Goal: Transaction & Acquisition: Download file/media

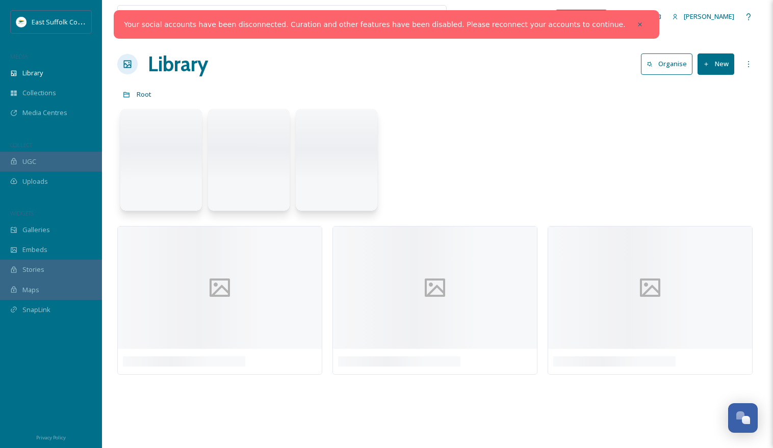
drag, startPoint x: 611, startPoint y: 24, endPoint x: 443, endPoint y: 40, distance: 167.9
click at [636, 24] on icon at bounding box center [639, 24] width 7 height 7
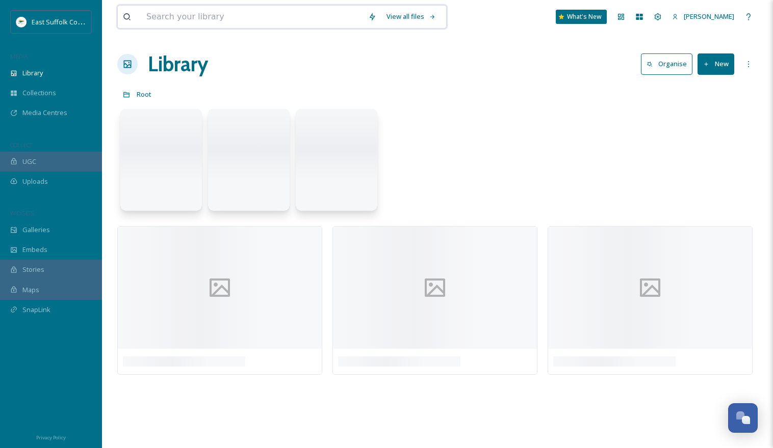
click at [248, 19] on input at bounding box center [252, 17] width 222 height 22
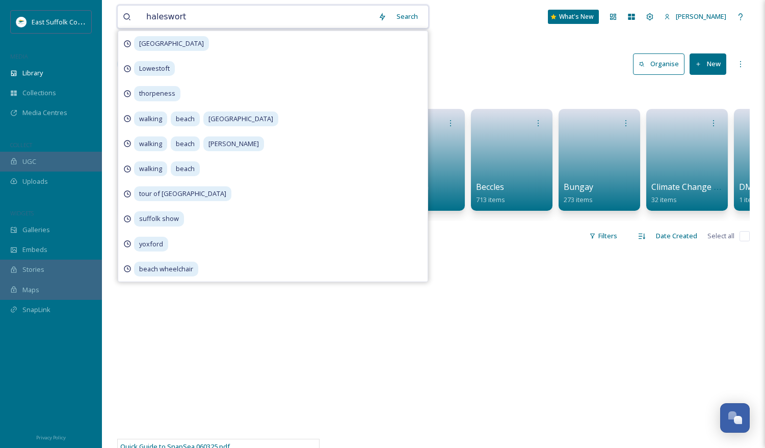
type input "halesworth"
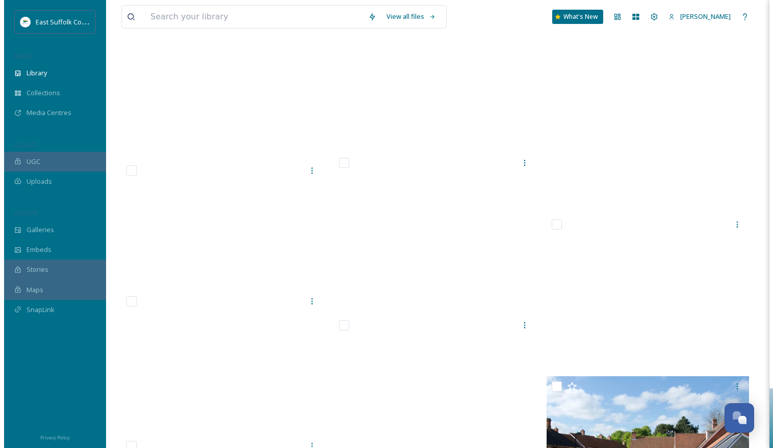
scroll to position [7838, 0]
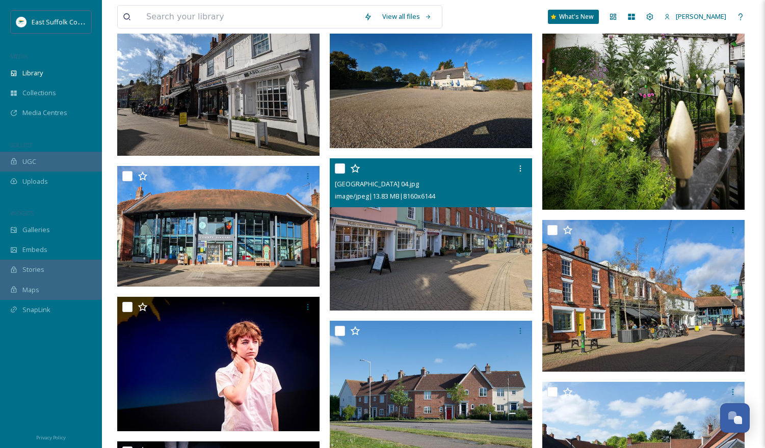
click at [433, 243] on img at bounding box center [431, 234] width 202 height 152
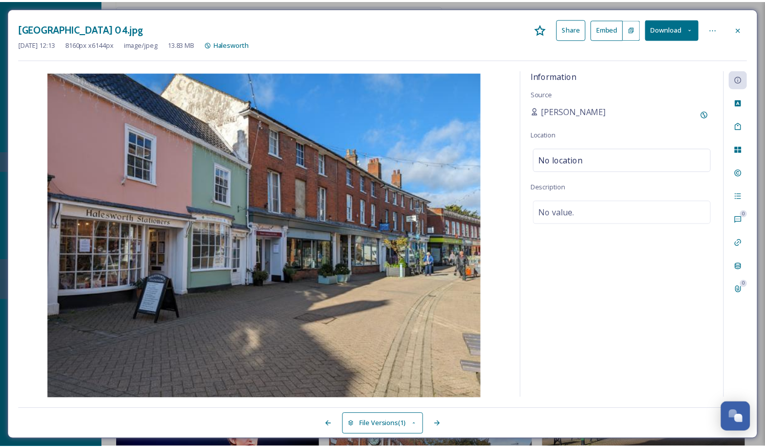
scroll to position [7929, 0]
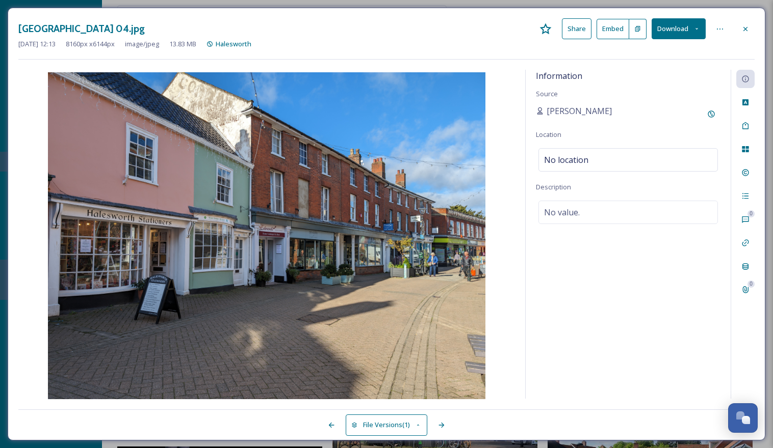
click at [689, 26] on button "Download" at bounding box center [678, 28] width 54 height 21
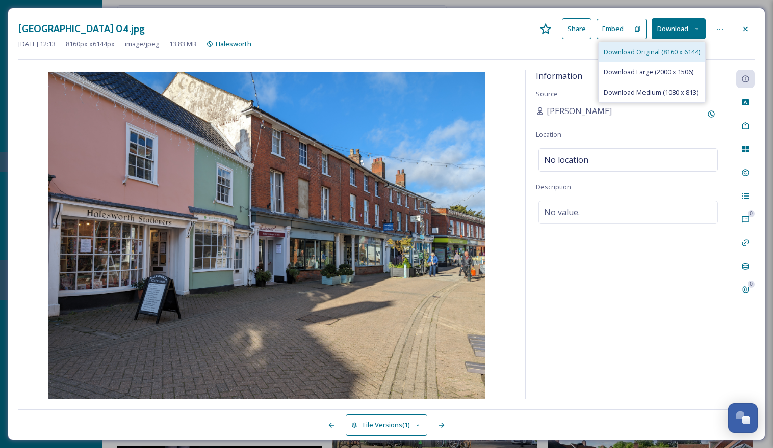
click at [660, 46] on div "Download Original (8160 x 6144)" at bounding box center [651, 52] width 107 height 20
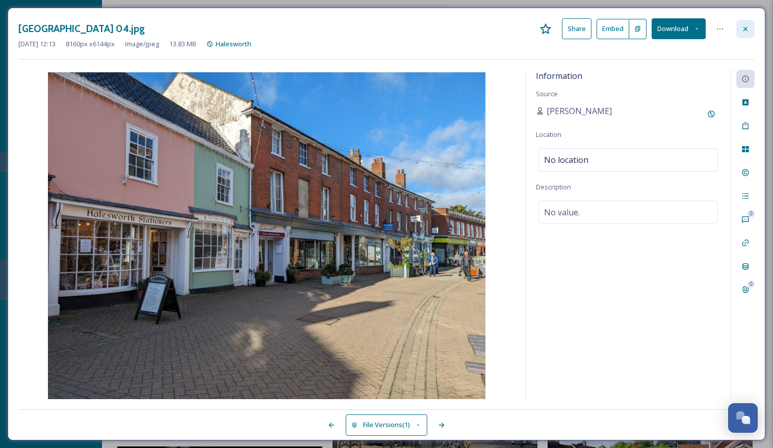
click at [749, 27] on icon at bounding box center [745, 29] width 8 height 8
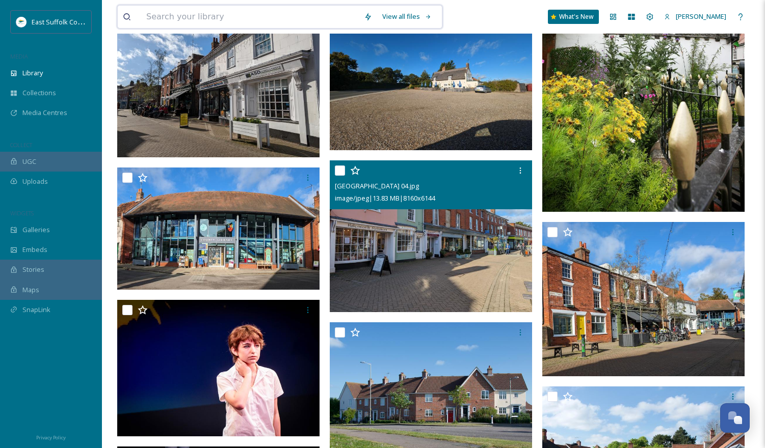
click at [251, 21] on input at bounding box center [250, 17] width 218 height 22
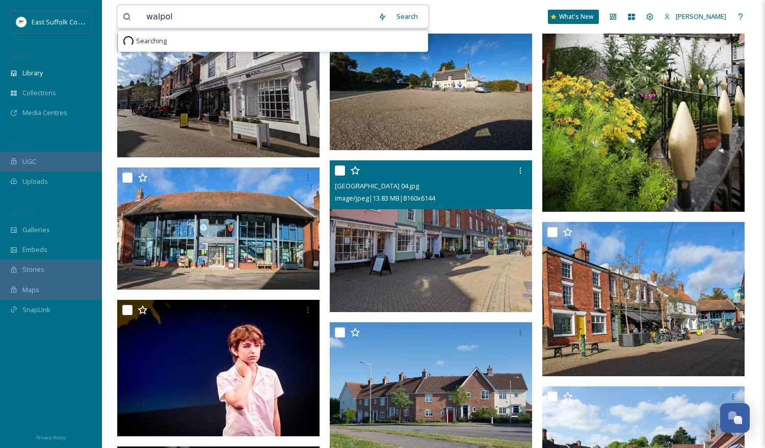
type input "walpole"
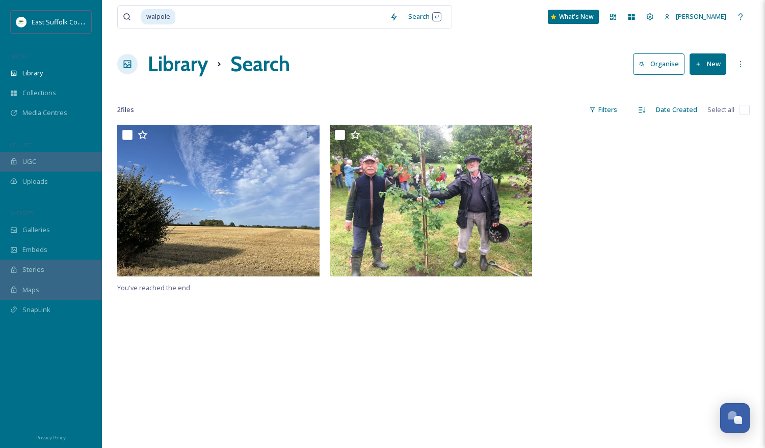
click at [563, 313] on div "You've reached the end" at bounding box center [433, 349] width 632 height 448
click at [591, 227] on div at bounding box center [645, 203] width 207 height 157
